Goal: Information Seeking & Learning: Learn about a topic

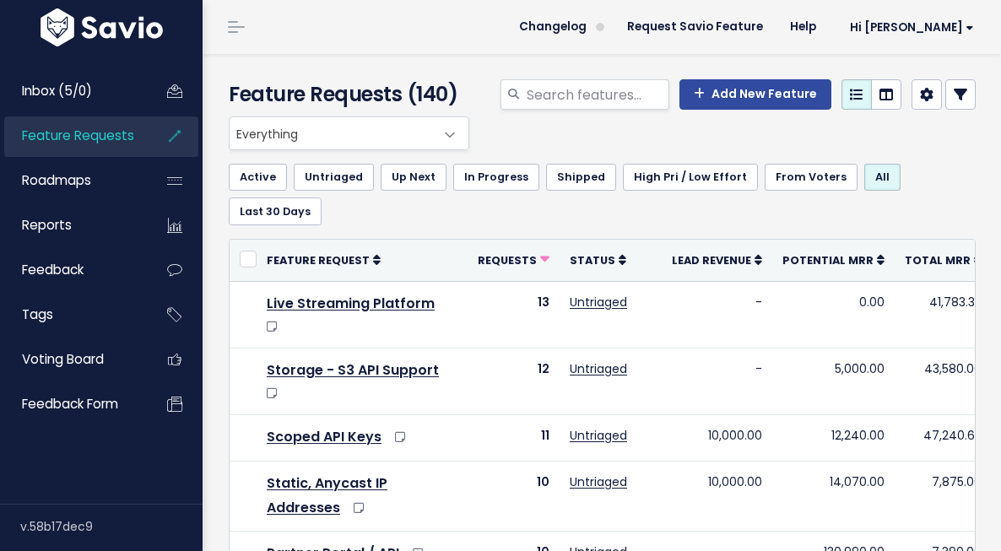
click at [349, 133] on span "Everything" at bounding box center [332, 133] width 205 height 32
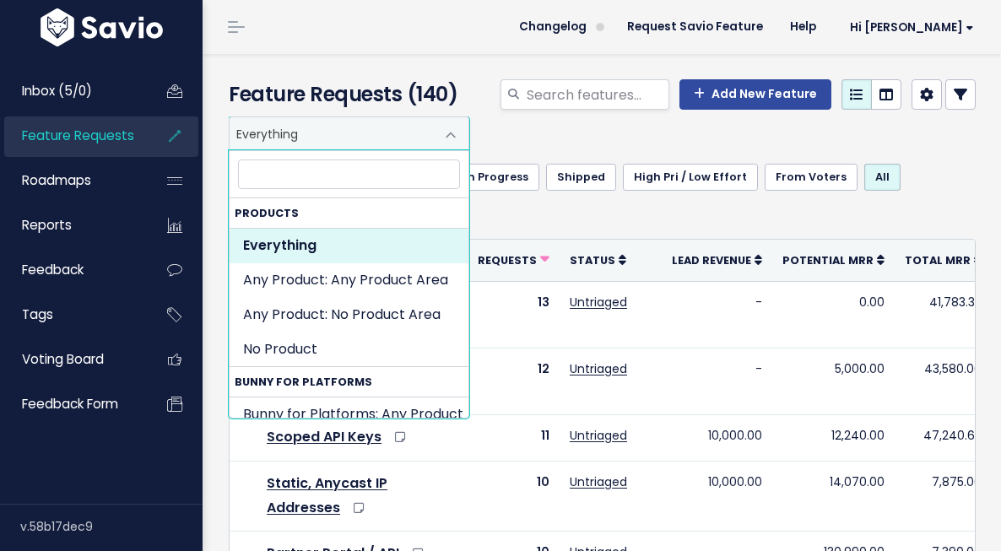
click at [369, 179] on input "search" at bounding box center [349, 175] width 222 height 30
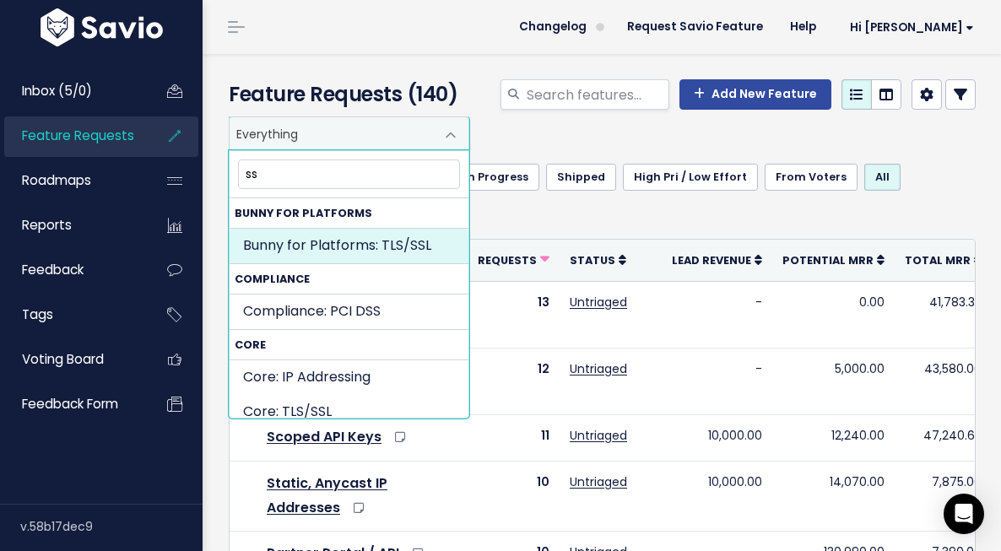
type input "ss"
select select "BUNNY_FOR_PLATFORMS:TLSSSL"
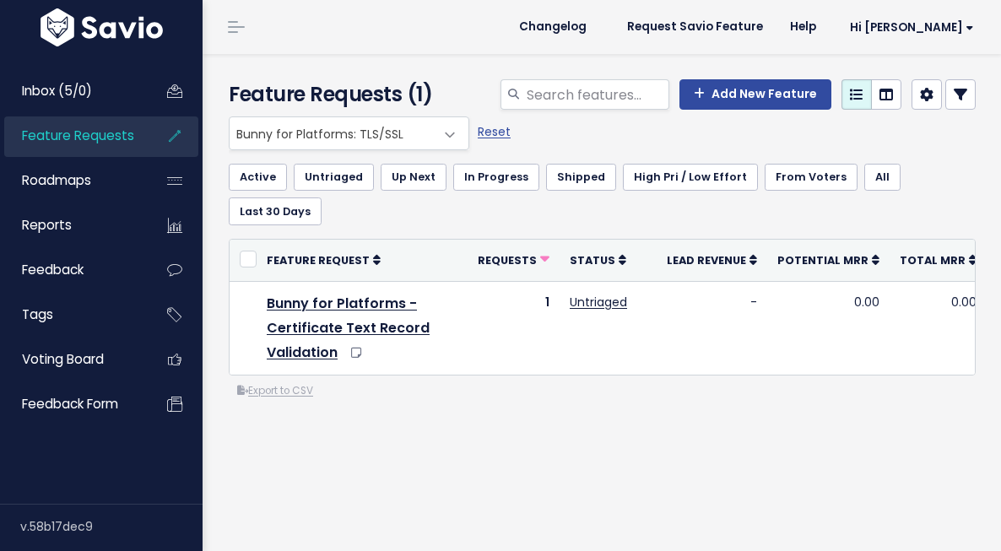
scroll to position [5, 0]
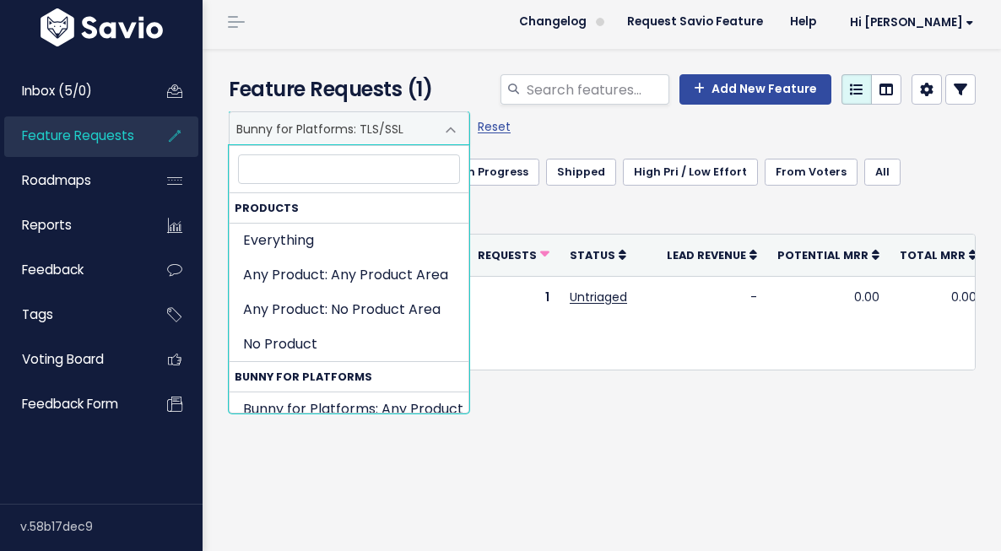
click at [429, 131] on span "Bunny for Platforms: TLS/SSL" at bounding box center [332, 128] width 205 height 32
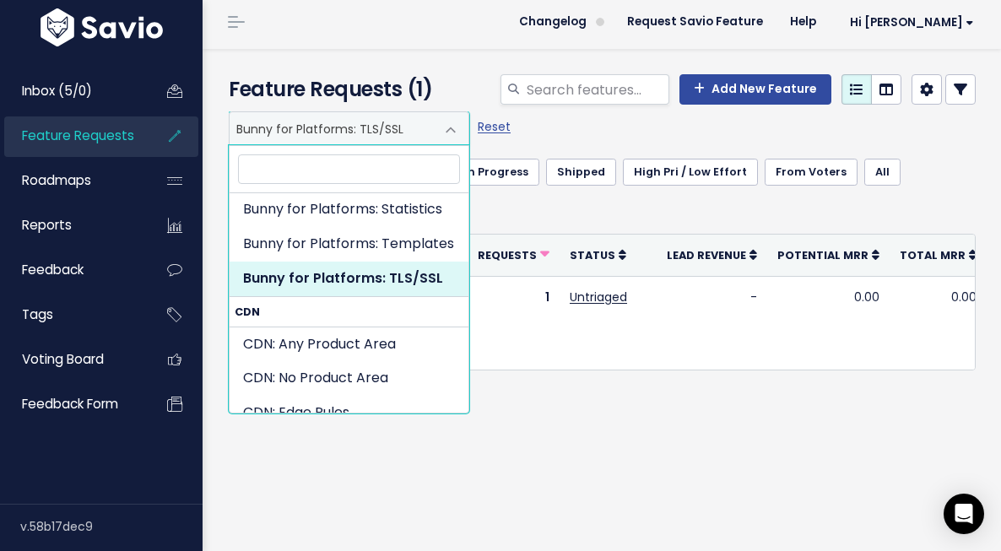
click at [398, 165] on input "search" at bounding box center [349, 169] width 222 height 30
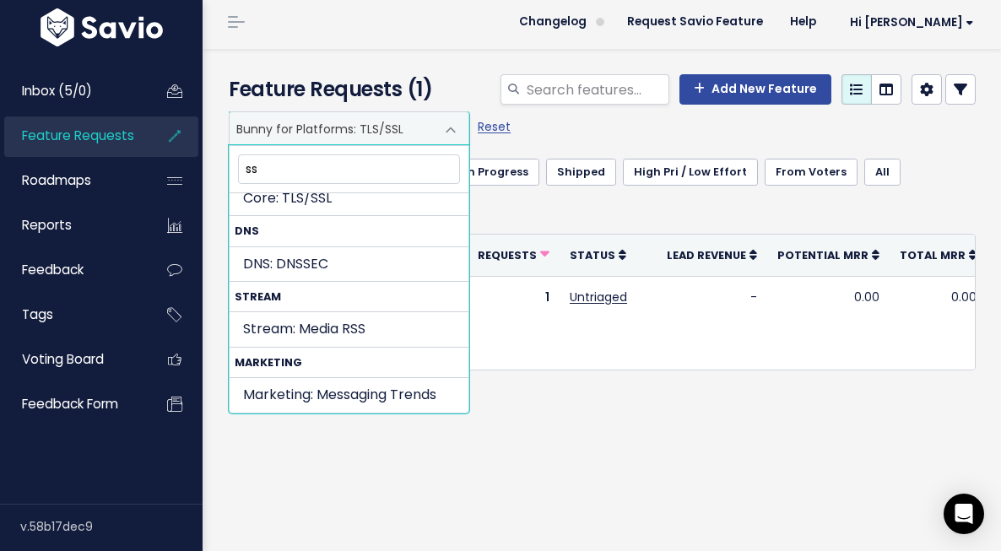
scroll to position [0, 0]
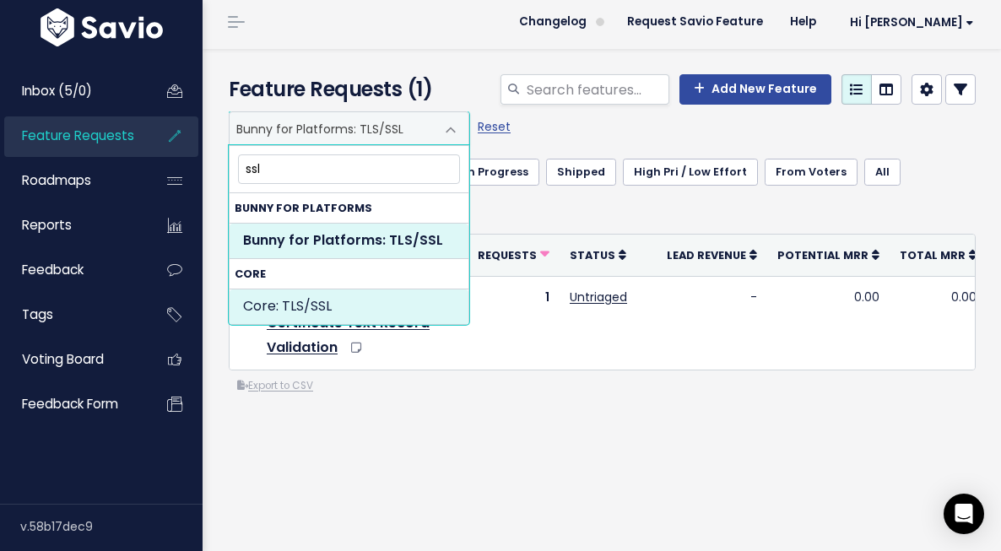
type input "ssl"
select select "MAIN:TLSSSL"
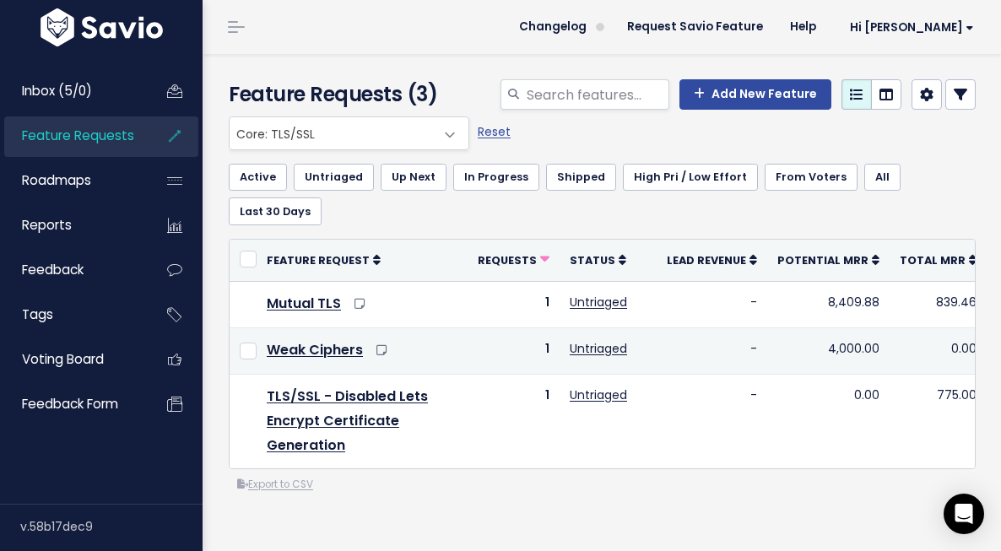
scroll to position [10, 0]
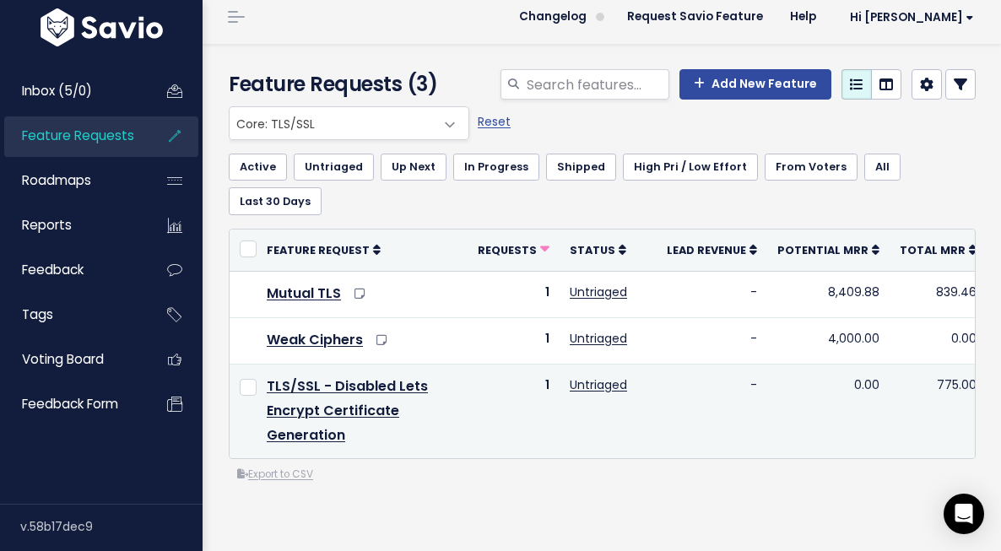
click at [320, 419] on td "TLS/SSL - Disabled Lets Encrypt Certificate Generation" at bounding box center [362, 412] width 211 height 94
click at [327, 412] on link "TLS/SSL - Disabled Lets Encrypt Certificate Generation" at bounding box center [347, 410] width 161 height 68
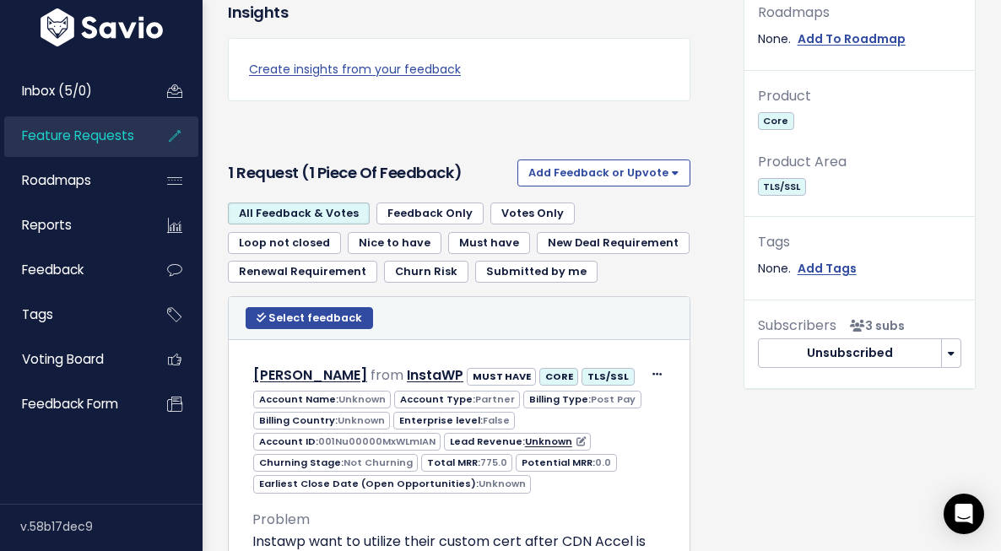
scroll to position [675, 0]
